Goal: Information Seeking & Learning: Learn about a topic

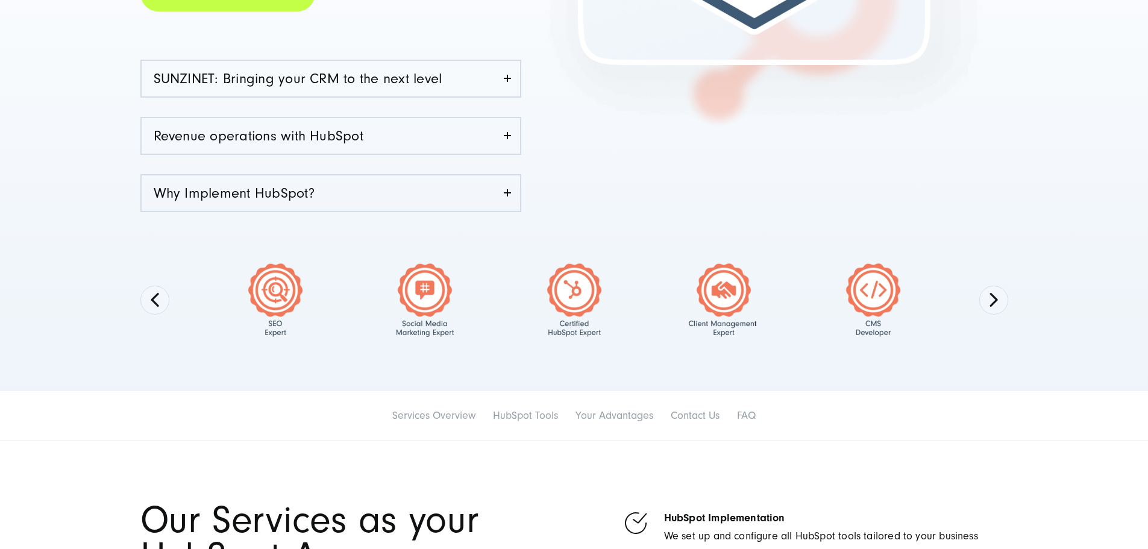
scroll to position [358, 0]
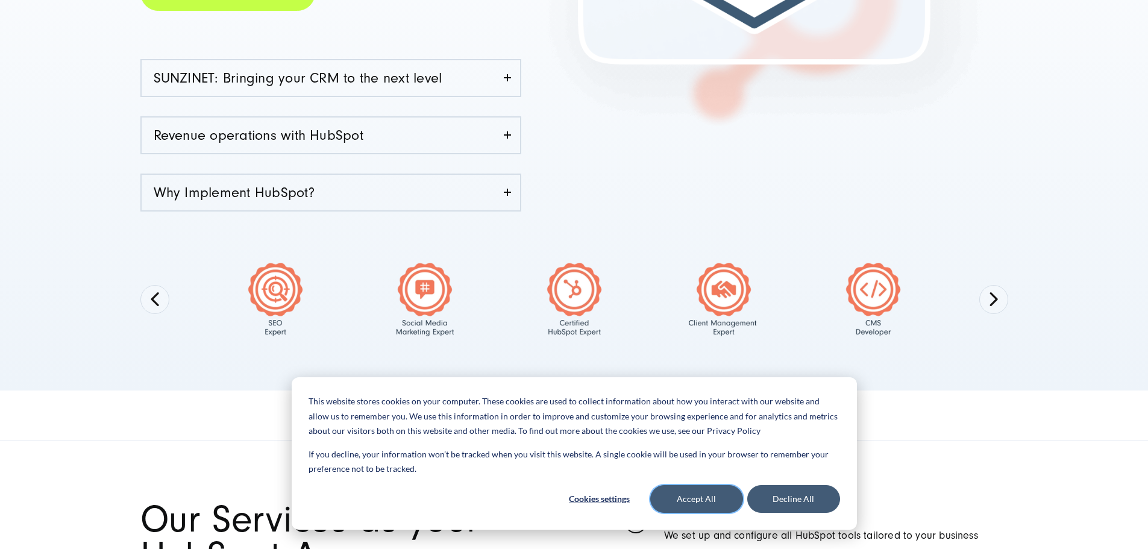
click at [717, 500] on button "Accept All" at bounding box center [697, 499] width 93 height 28
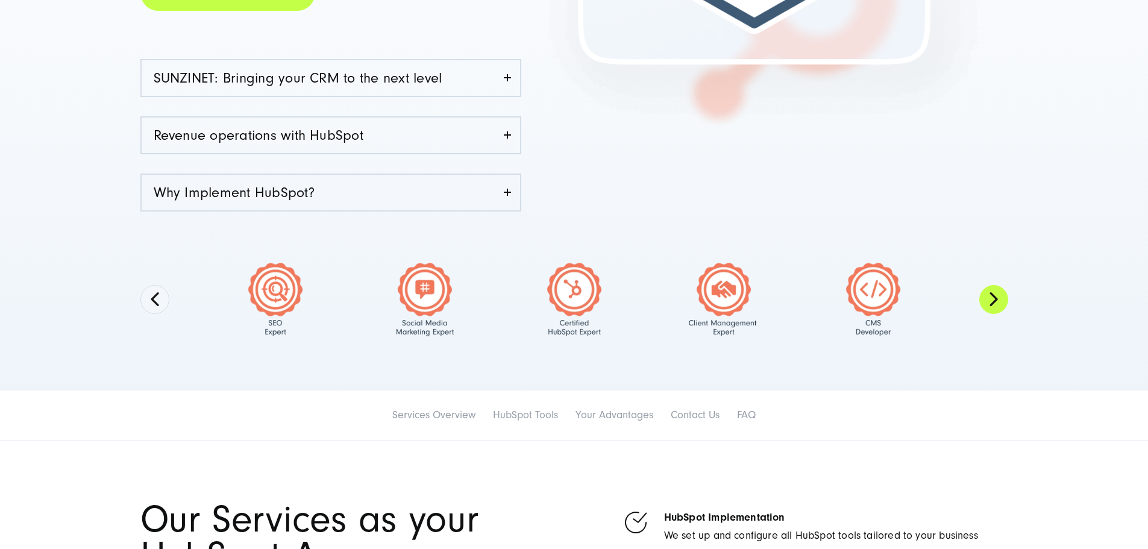
click at [989, 306] on button "Next" at bounding box center [994, 299] width 29 height 29
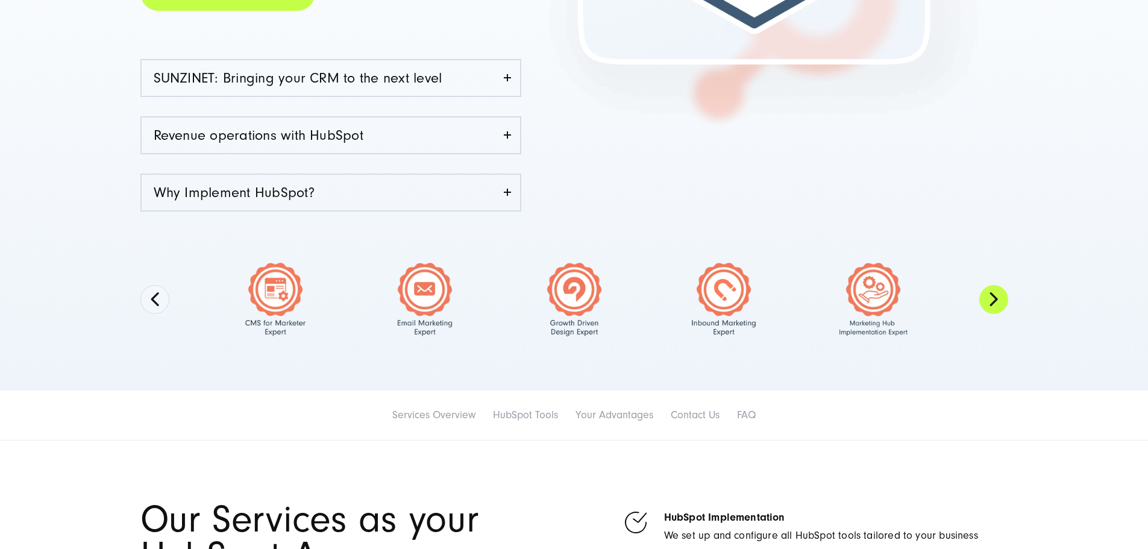
click at [989, 306] on button "Next" at bounding box center [994, 299] width 29 height 29
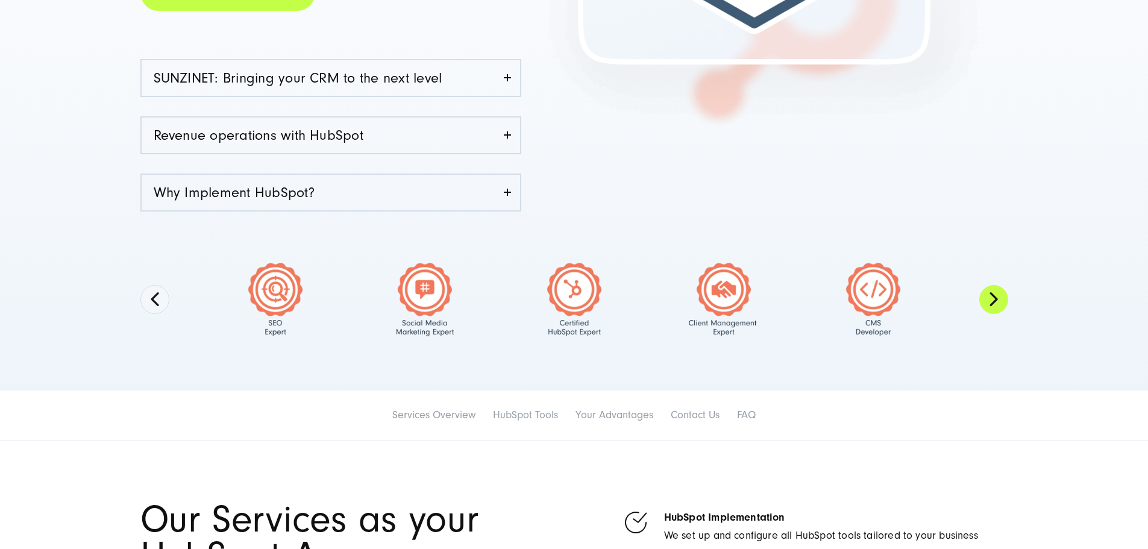
click at [989, 306] on button "Next" at bounding box center [994, 299] width 29 height 29
click at [988, 302] on button "Next" at bounding box center [994, 299] width 29 height 29
